Goal: Use online tool/utility: Utilize a website feature to perform a specific function

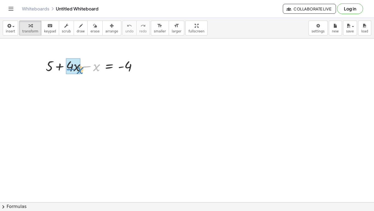
drag, startPoint x: 98, startPoint y: 69, endPoint x: 76, endPoint y: 71, distance: 21.7
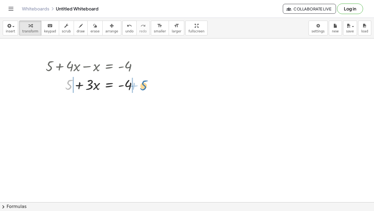
drag, startPoint x: 71, startPoint y: 84, endPoint x: 146, endPoint y: 84, distance: 74.8
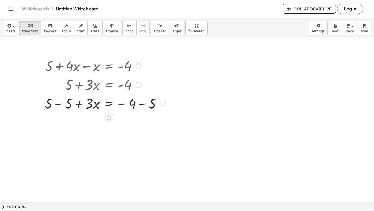
click at [58, 102] on div at bounding box center [105, 102] width 126 height 19
click at [143, 123] on div at bounding box center [105, 121] width 126 height 19
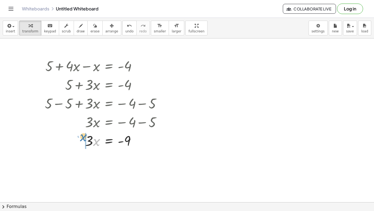
drag, startPoint x: 96, startPoint y: 143, endPoint x: 79, endPoint y: 138, distance: 17.2
click at [79, 138] on div at bounding box center [105, 140] width 126 height 19
click at [126, 30] on span "undo" at bounding box center [130, 31] width 8 height 4
drag, startPoint x: 91, startPoint y: 139, endPoint x: 128, endPoint y: 155, distance: 40.3
click at [95, 164] on div at bounding box center [105, 162] width 126 height 27
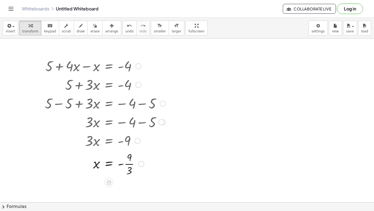
click at [128, 164] on div at bounding box center [105, 162] width 126 height 27
click at [47, 66] on div at bounding box center [105, 65] width 126 height 19
click at [58, 68] on div at bounding box center [105, 65] width 126 height 19
click at [136, 66] on div at bounding box center [139, 66] width 6 height 6
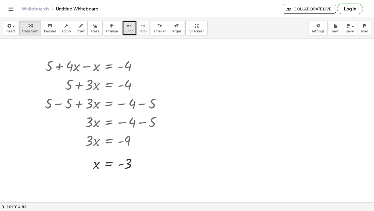
click at [126, 31] on span "undo" at bounding box center [130, 31] width 8 height 4
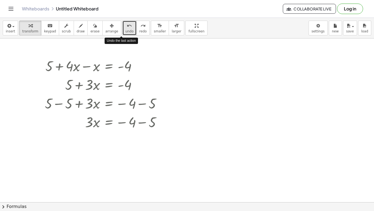
click at [126, 31] on span "undo" at bounding box center [130, 31] width 8 height 4
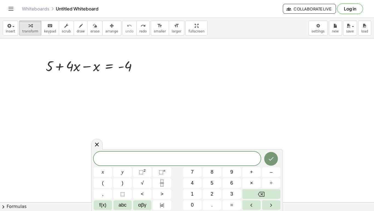
scroll to position [1, 0]
click at [271, 164] on button "Done" at bounding box center [272, 159] width 14 height 14
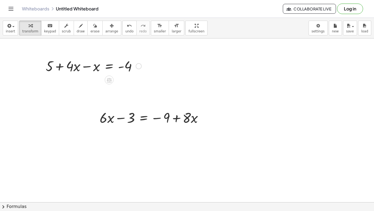
click at [142, 69] on div at bounding box center [93, 65] width 101 height 19
click at [139, 66] on div "Go back to this line Copy line as LaTeX Copy derivation as LaTeX" at bounding box center [139, 66] width 6 height 6
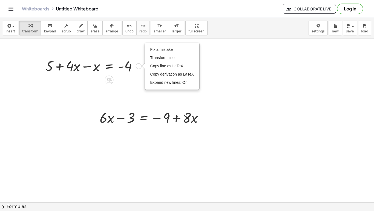
click at [131, 70] on div at bounding box center [93, 65] width 101 height 19
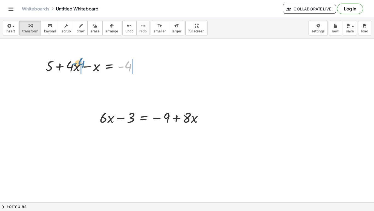
drag, startPoint x: 130, startPoint y: 67, endPoint x: 84, endPoint y: 64, distance: 46.7
click at [84, 64] on div at bounding box center [93, 65] width 101 height 19
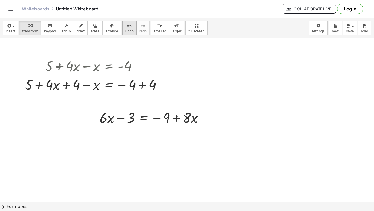
click at [126, 29] on span "undo" at bounding box center [130, 31] width 8 height 4
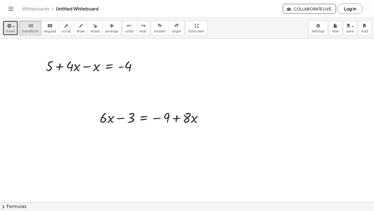
click at [13, 27] on div "button" at bounding box center [10, 25] width 9 height 7
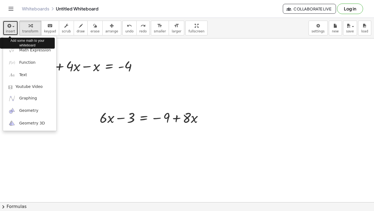
click at [13, 27] on div "button" at bounding box center [10, 25] width 9 height 7
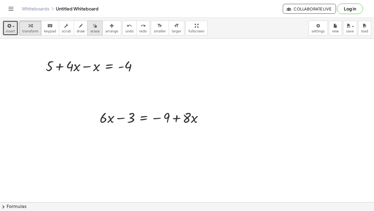
click at [87, 27] on button "erase" at bounding box center [94, 28] width 15 height 15
drag, startPoint x: 56, startPoint y: 60, endPoint x: 58, endPoint y: 70, distance: 10.7
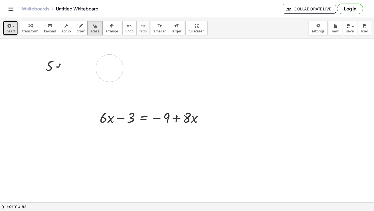
drag, startPoint x: 72, startPoint y: 72, endPoint x: 94, endPoint y: 69, distance: 22.1
click at [90, 29] on span "erase" at bounding box center [94, 31] width 9 height 4
click at [93, 28] on icon "button" at bounding box center [95, 25] width 4 height 7
click at [29, 28] on icon "button" at bounding box center [31, 25] width 4 height 7
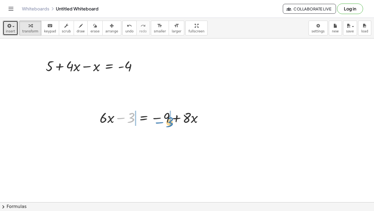
drag, startPoint x: 123, startPoint y: 117, endPoint x: 160, endPoint y: 121, distance: 37.7
click at [160, 121] on div at bounding box center [153, 117] width 113 height 19
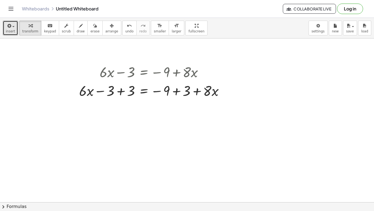
scroll to position [45, 0]
click at [123, 93] on div at bounding box center [153, 90] width 155 height 19
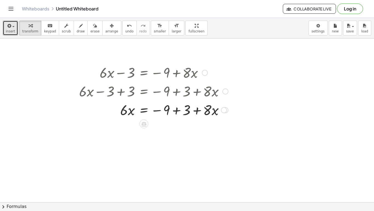
click at [174, 112] on div at bounding box center [153, 109] width 155 height 19
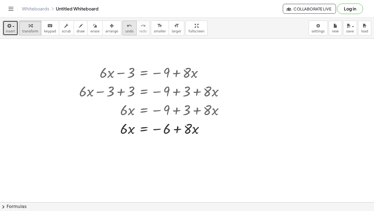
click at [127, 26] on icon "undo" at bounding box center [129, 25] width 5 height 7
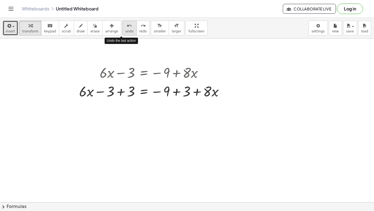
click at [127, 26] on icon "undo" at bounding box center [129, 25] width 5 height 7
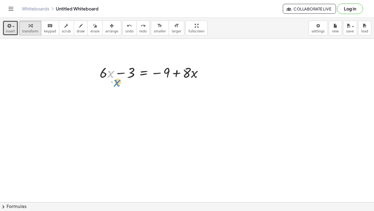
drag, startPoint x: 109, startPoint y: 74, endPoint x: 106, endPoint y: 84, distance: 10.4
click at [106, 84] on div "+ 5 + · 4 · x − x = - 4 · x + · 6 + · 6 · x − 3 = − 9 + · 8 · x" at bounding box center [187, 174] width 374 height 362
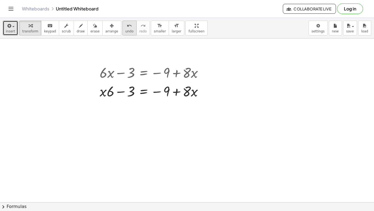
click at [123, 35] on button "undo undo" at bounding box center [130, 28] width 14 height 15
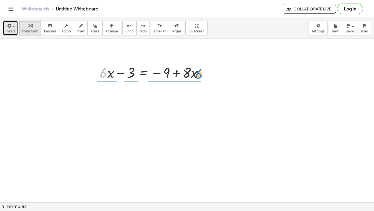
drag, startPoint x: 104, startPoint y: 74, endPoint x: 201, endPoint y: 76, distance: 97.9
click at [201, 76] on div at bounding box center [153, 72] width 113 height 19
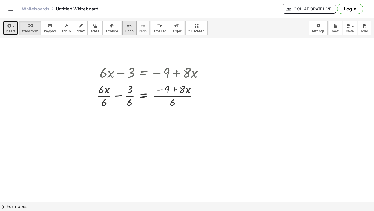
click at [126, 30] on span "undo" at bounding box center [130, 31] width 8 height 4
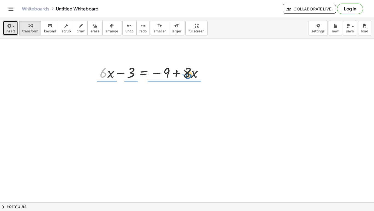
drag, startPoint x: 105, startPoint y: 76, endPoint x: 190, endPoint y: 77, distance: 85.3
click at [190, 77] on div at bounding box center [153, 72] width 113 height 19
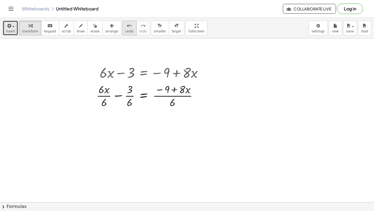
click at [126, 30] on span "undo" at bounding box center [130, 31] width 8 height 4
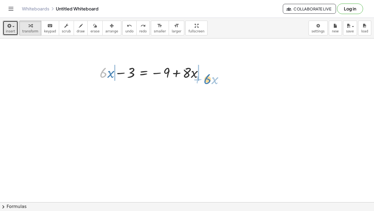
drag, startPoint x: 105, startPoint y: 73, endPoint x: 206, endPoint y: 76, distance: 100.9
click at [206, 76] on div at bounding box center [153, 72] width 113 height 19
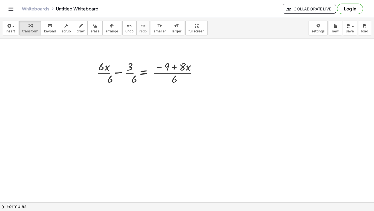
click at [208, 76] on div "+ 5 + · 4 · x − x = - 4 · 6 + · x + · 6 · x − 3 = − 9 + · 8 · x · 6 · 6 · · 6 ·…" at bounding box center [187, 174] width 374 height 362
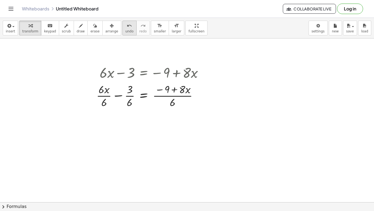
click at [126, 28] on div "undo" at bounding box center [130, 25] width 8 height 7
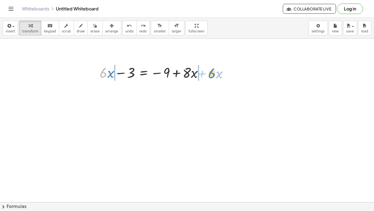
drag, startPoint x: 103, startPoint y: 75, endPoint x: 212, endPoint y: 75, distance: 108.8
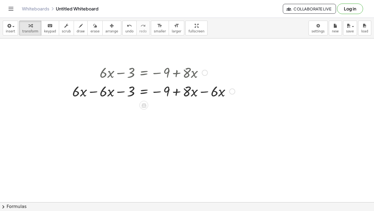
click at [94, 93] on div at bounding box center [154, 90] width 168 height 19
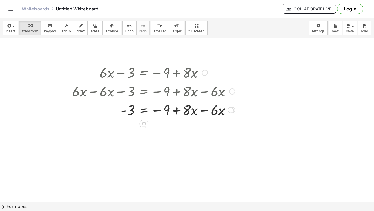
click at [208, 110] on div at bounding box center [154, 109] width 168 height 19
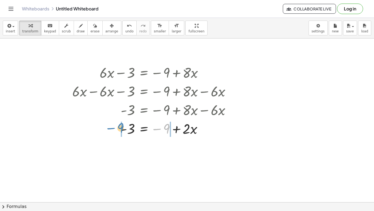
drag, startPoint x: 161, startPoint y: 129, endPoint x: 100, endPoint y: 131, distance: 60.6
click at [100, 131] on div at bounding box center [154, 128] width 168 height 19
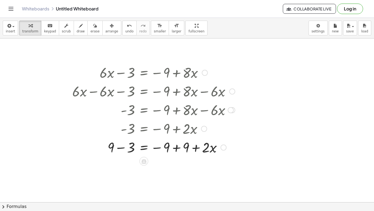
click at [122, 147] on div at bounding box center [154, 146] width 168 height 19
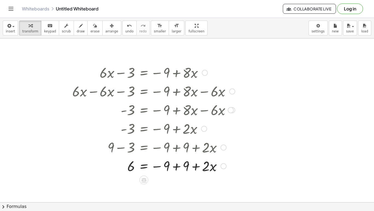
click at [175, 171] on div at bounding box center [154, 165] width 168 height 19
drag, startPoint x: 155, startPoint y: 169, endPoint x: 122, endPoint y: 167, distance: 33.7
click at [122, 167] on div at bounding box center [154, 165] width 168 height 19
click at [164, 166] on div at bounding box center [154, 165] width 168 height 27
click at [132, 166] on div at bounding box center [154, 165] width 168 height 27
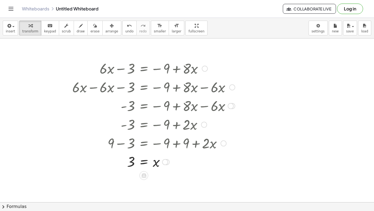
scroll to position [50, 0]
